Goal: Transaction & Acquisition: Purchase product/service

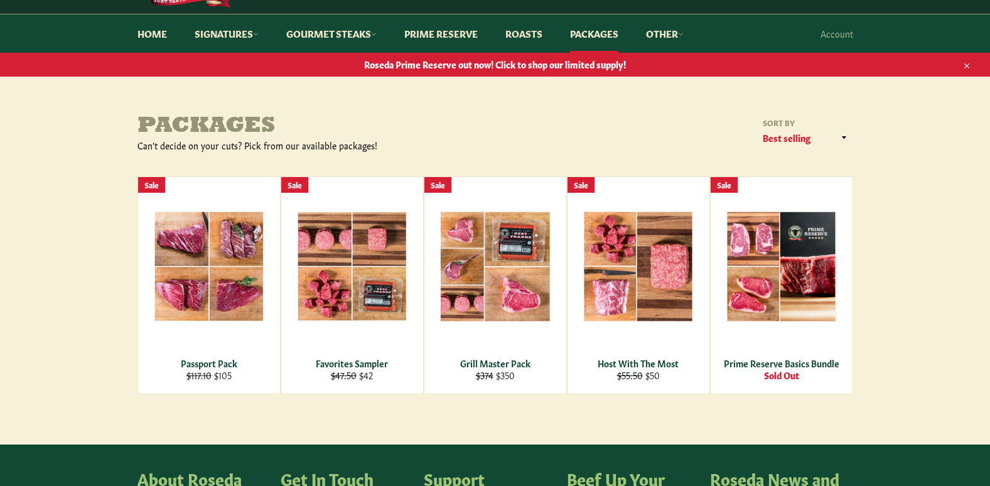
scroll to position [95, 0]
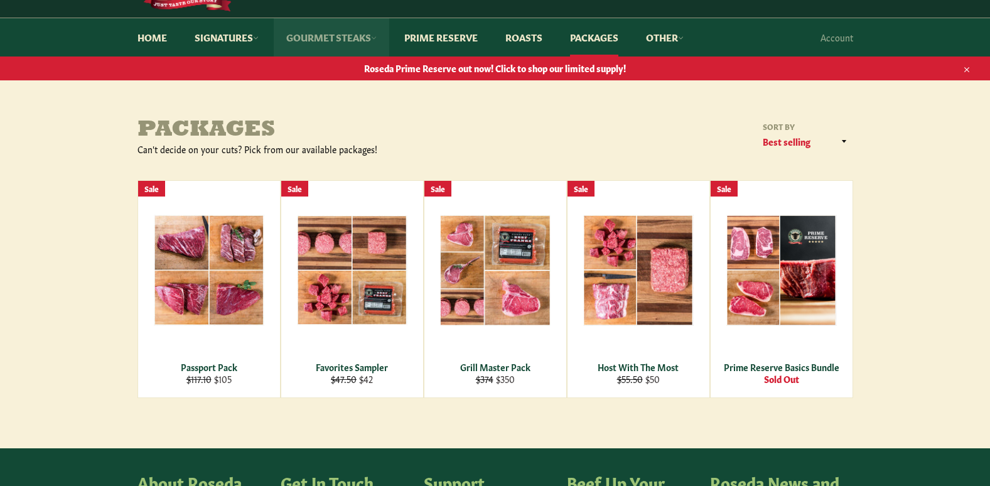
click at [339, 34] on link "Gourmet Steaks" at bounding box center [332, 37] width 116 height 38
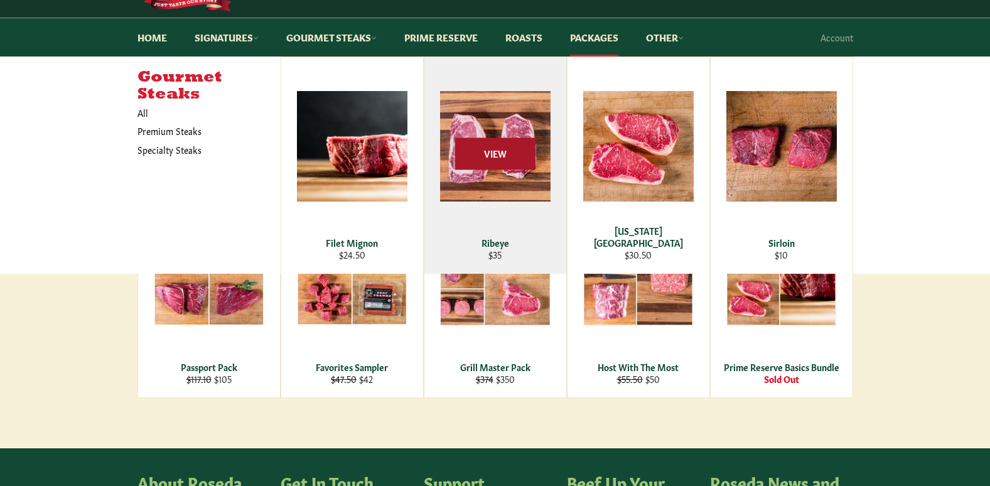
click at [501, 155] on span "View" at bounding box center [495, 154] width 80 height 32
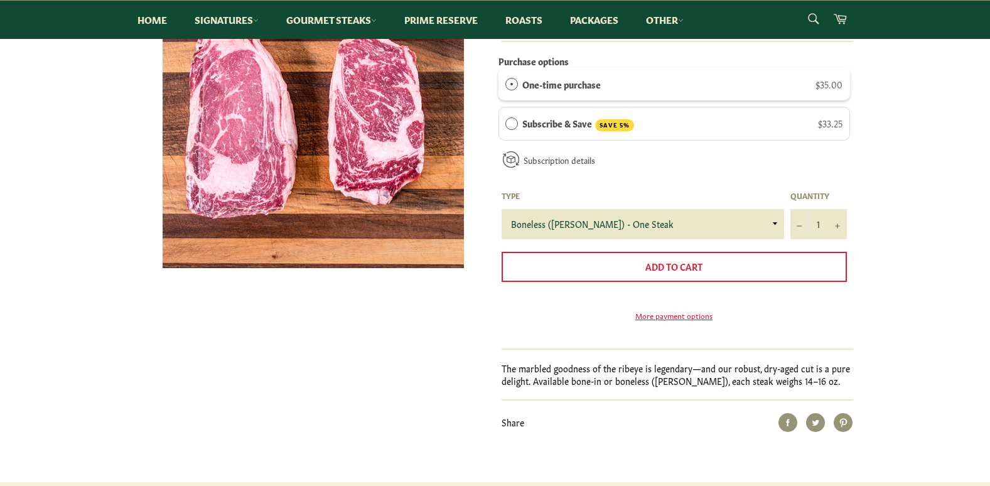
scroll to position [245, 0]
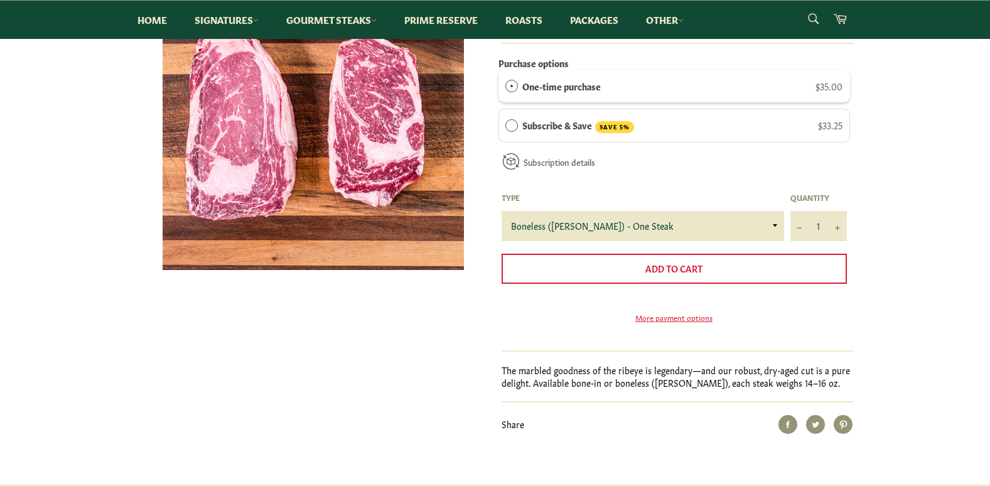
click at [702, 389] on p "The marbled goodness of the ribeye is legendary—and our robust, dry-aged cut is…" at bounding box center [678, 376] width 352 height 24
drag, startPoint x: 700, startPoint y: 404, endPoint x: 806, endPoint y: 396, distance: 107.0
click at [806, 389] on p "The marbled goodness of the ribeye is legendary—and our robust, dry-aged cut is…" at bounding box center [678, 376] width 352 height 24
copy p "each steak weighs 14–16 oz."
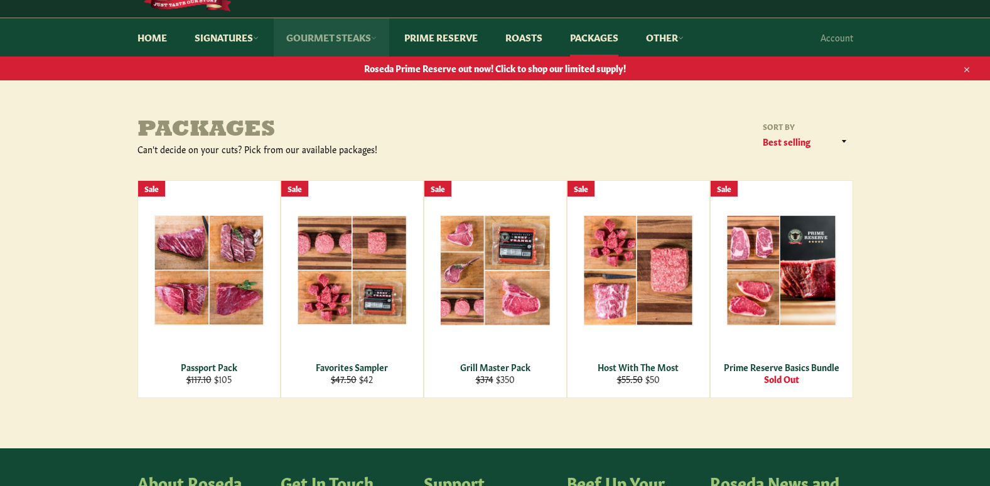
click at [354, 37] on link "Gourmet Steaks" at bounding box center [332, 37] width 116 height 38
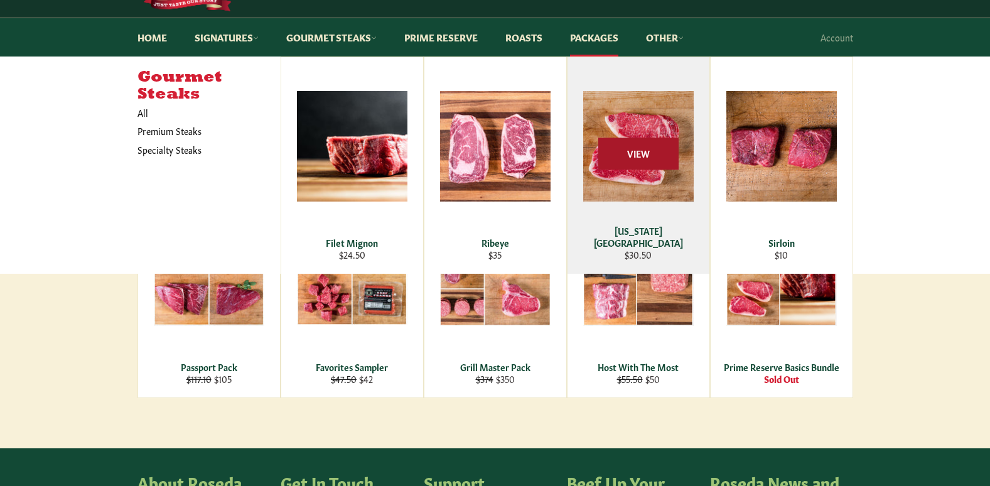
click at [642, 152] on span "View" at bounding box center [639, 154] width 80 height 32
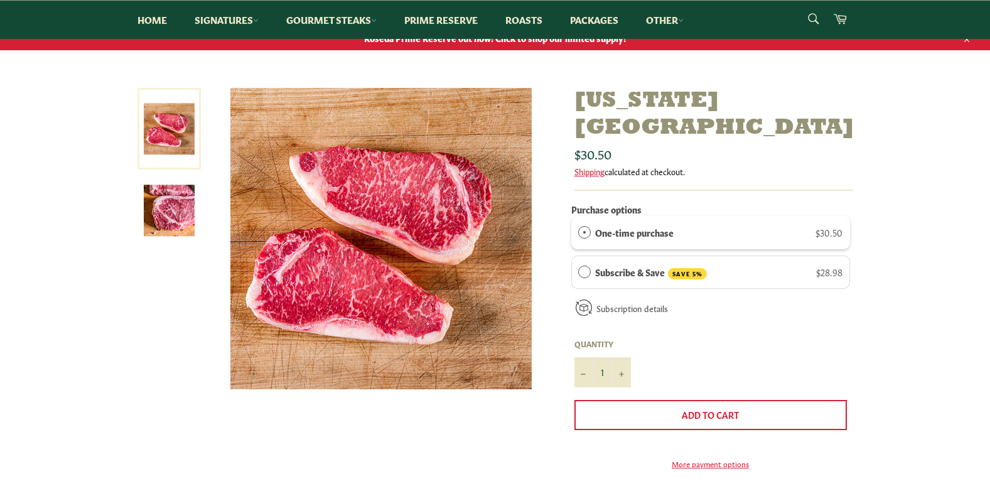
scroll to position [124, 0]
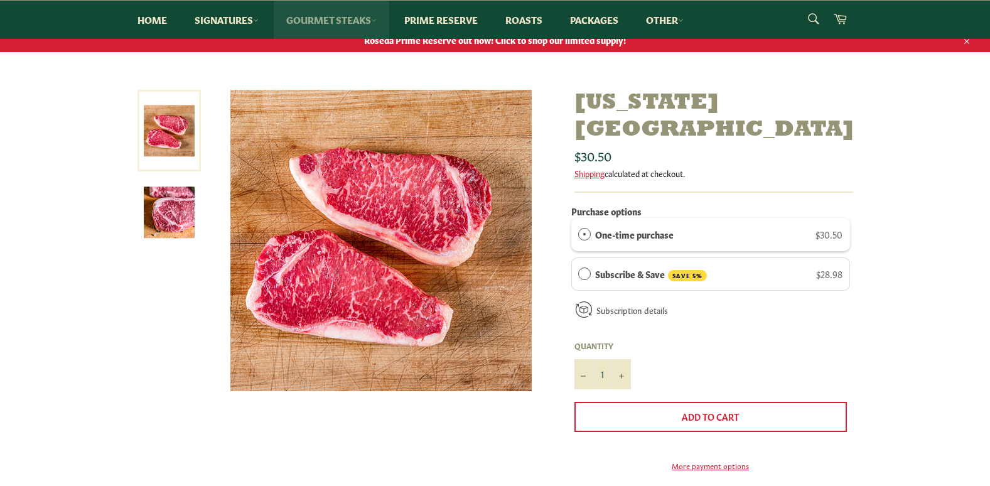
click at [338, 21] on link "Gourmet Steaks" at bounding box center [332, 20] width 116 height 38
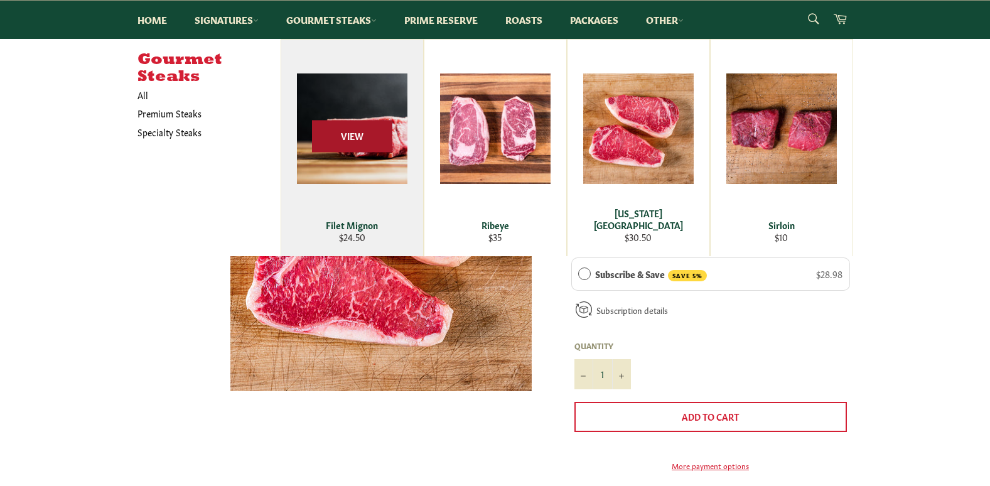
click at [342, 140] on span "View" at bounding box center [352, 137] width 80 height 32
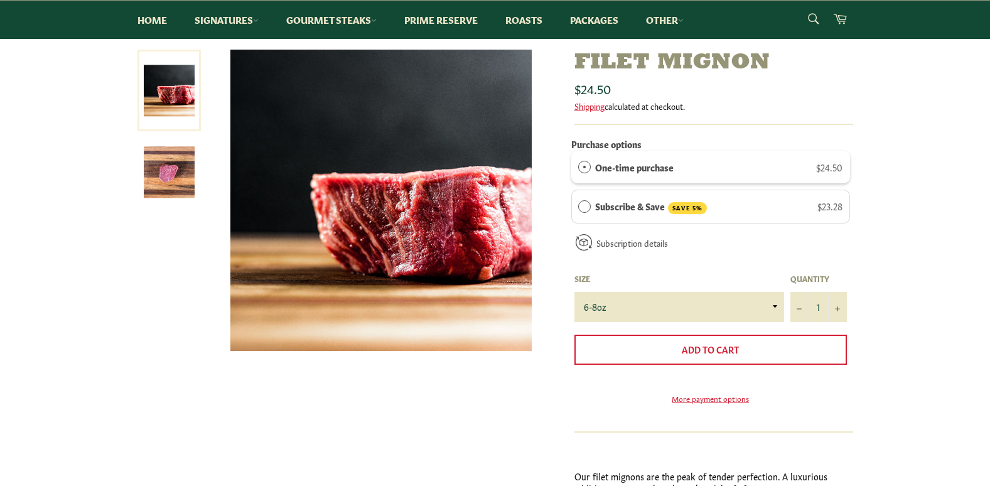
scroll to position [262, 0]
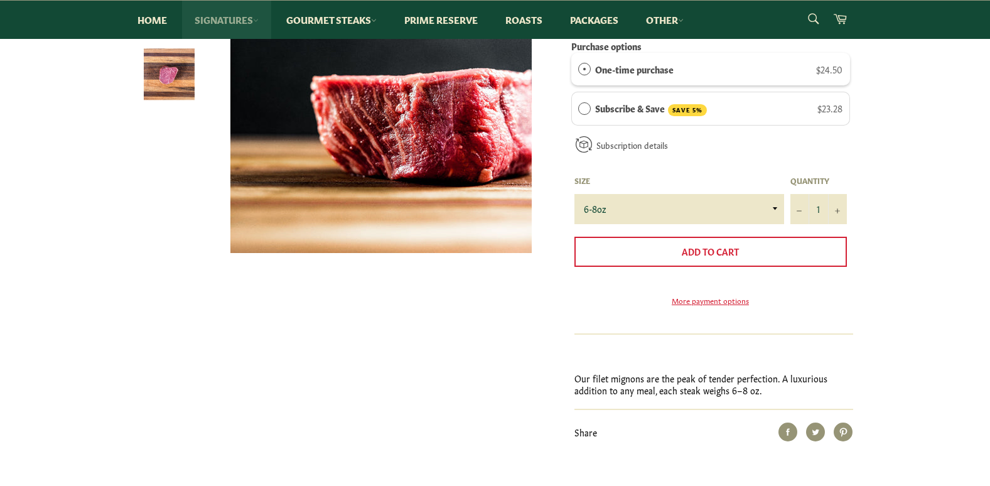
click at [239, 17] on link "Signatures" at bounding box center [226, 20] width 89 height 38
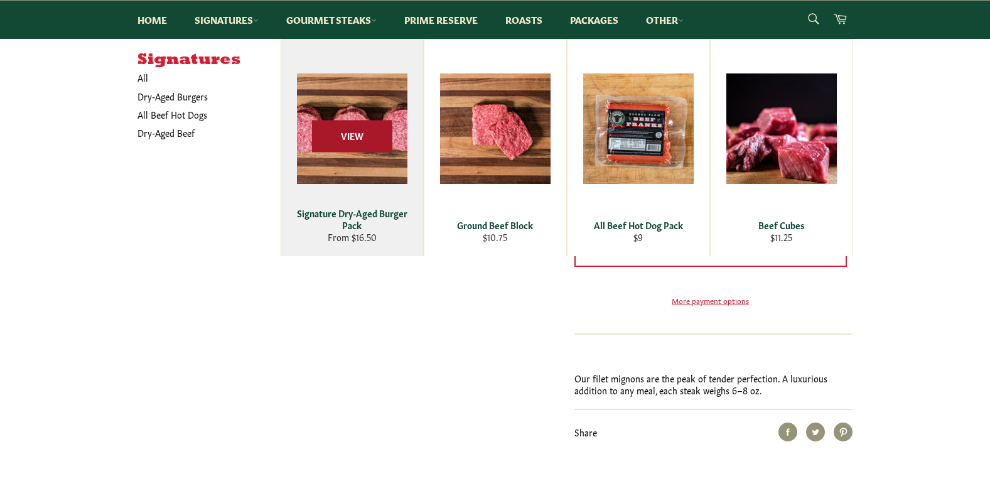
click at [365, 134] on span "View" at bounding box center [352, 137] width 80 height 32
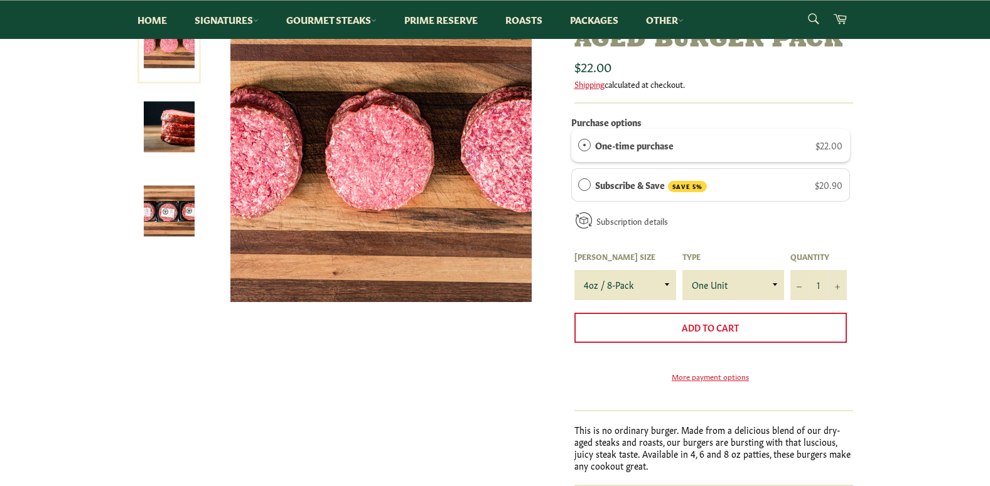
scroll to position [215, 0]
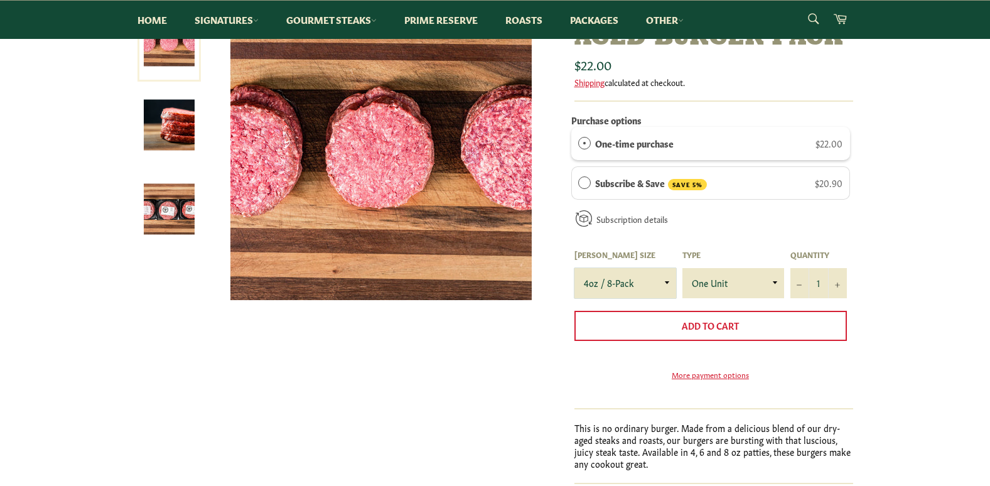
click at [664, 289] on select "4oz / 8-Pack 6oz / 4-Pack 8oz / 4-Pack" at bounding box center [626, 283] width 102 height 30
select select "6oz / 4-Pack"
click at [575, 268] on select "4oz / 8-Pack 6oz / 4-Pack 8oz / 4-Pack" at bounding box center [626, 283] width 102 height 30
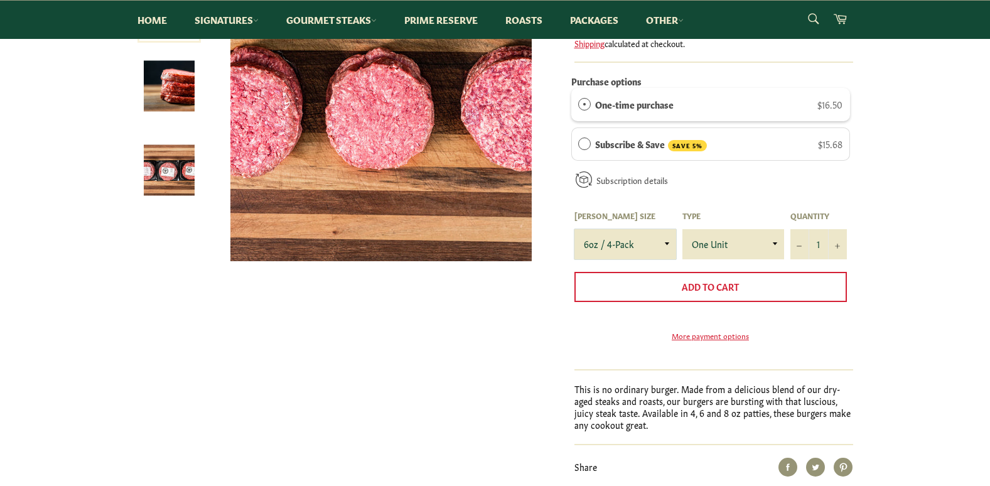
scroll to position [256, 0]
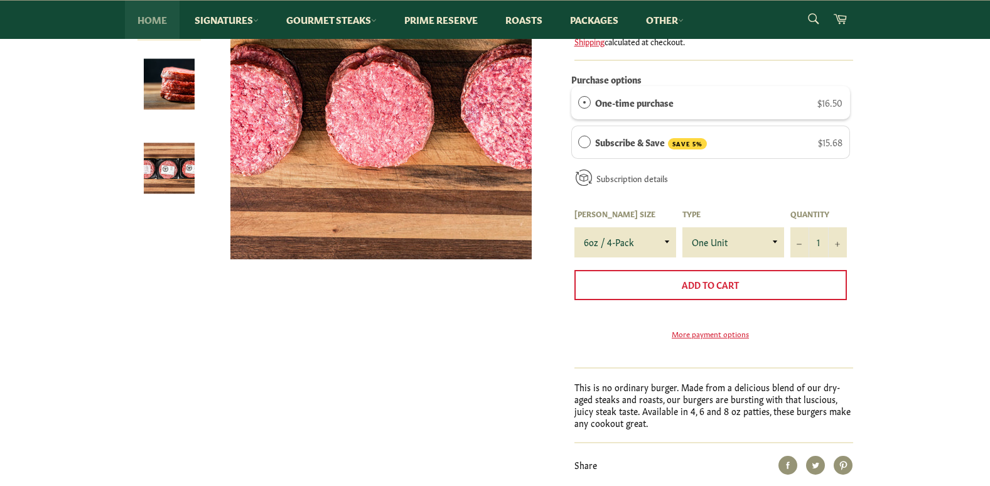
click at [154, 19] on link "Home" at bounding box center [152, 20] width 55 height 38
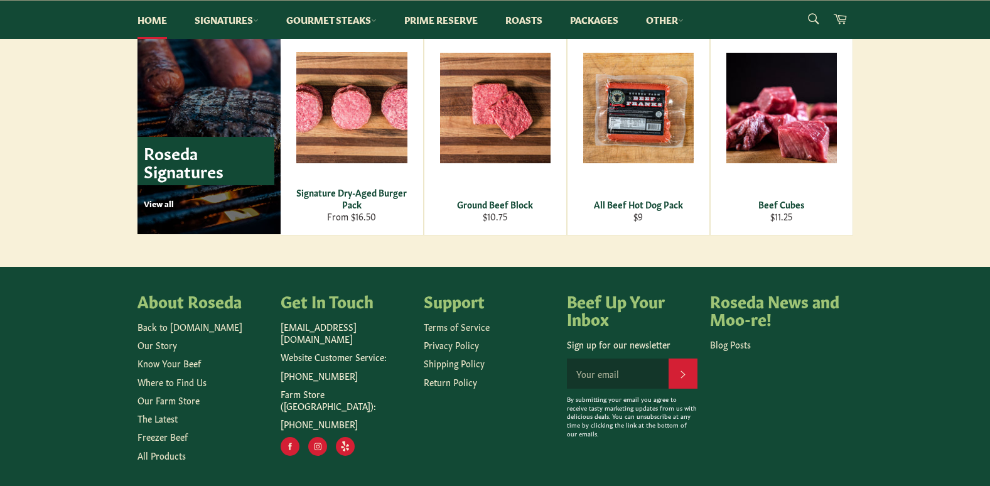
scroll to position [1835, 0]
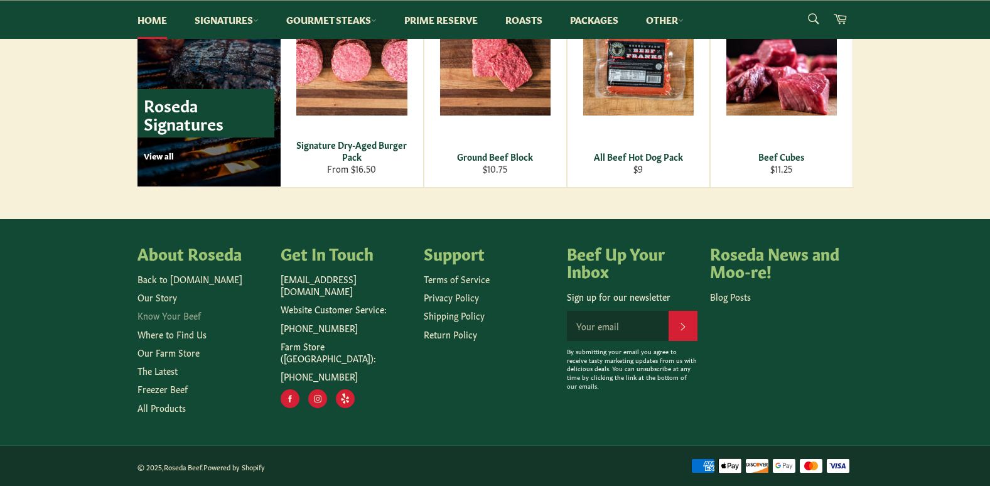
click at [178, 320] on link "Know Your Beef" at bounding box center [169, 315] width 63 height 13
